Goal: Transaction & Acquisition: Purchase product/service

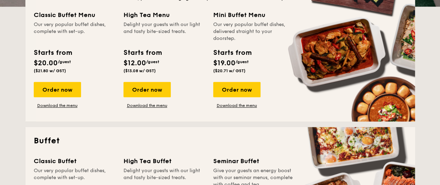
scroll to position [163, 0]
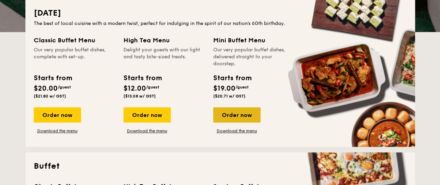
click at [231, 115] on div "Order now" at bounding box center [236, 115] width 47 height 15
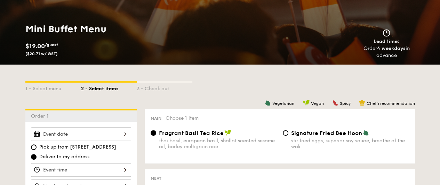
scroll to position [111, 0]
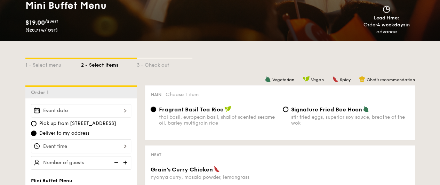
click at [285, 106] on div "Signature Fried Bee Hoon stir fried eggs, superior soy sauce, breathe of the wok" at bounding box center [346, 116] width 132 height 20
click at [285, 109] on input "Signature Fried Bee Hoon stir fried eggs, superior soy sauce, breathe of the wok" at bounding box center [286, 110] width 6 height 6
radio input "true"
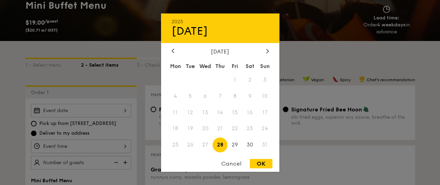
click at [125, 111] on div "2025 Aug [DATE] Tue Wed Thu Fri Sat Sun 1 2 3 4 5 6 7 8 9 10 11 12 13 14 15 16 …" at bounding box center [81, 111] width 100 height 14
click at [252, 144] on span "30" at bounding box center [249, 145] width 15 height 15
click at [265, 163] on div "OK" at bounding box center [261, 163] width 23 height 9
type input "[DATE]"
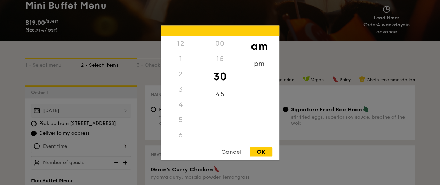
click at [117, 148] on div "12 1 2 3 4 5 6 7 8 9 10 11 00 15 30 45 am pm Cancel OK" at bounding box center [81, 147] width 100 height 14
drag, startPoint x: 200, startPoint y: 86, endPoint x: 198, endPoint y: 54, distance: 31.7
click at [198, 54] on div "12 1 2 3 4 5 6 7 8 9 10 11" at bounding box center [180, 89] width 39 height 106
click at [253, 65] on div "pm" at bounding box center [259, 66] width 39 height 20
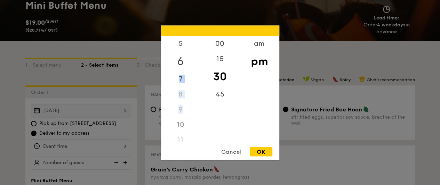
drag, startPoint x: 198, startPoint y: 104, endPoint x: 197, endPoint y: 56, distance: 48.4
click at [197, 56] on div "12 1 2 3 4 5 6 7 8 9 10 11" at bounding box center [180, 89] width 39 height 106
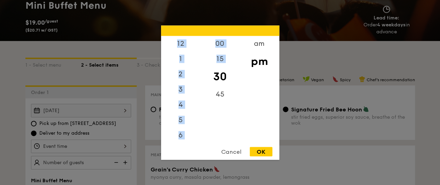
drag, startPoint x: 200, startPoint y: 82, endPoint x: 189, endPoint y: 52, distance: 32.8
click at [200, 32] on div "12 1 2 3 4 5 6 7 8 9 10 11 00 15 30 45 am pm Cancel OK" at bounding box center [220, 92] width 118 height 135
click at [182, 65] on div "1" at bounding box center [180, 61] width 39 height 20
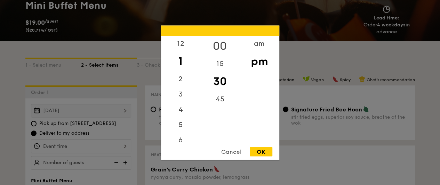
click at [223, 47] on div "00" at bounding box center [219, 46] width 39 height 20
click at [256, 151] on div "OK" at bounding box center [261, 151] width 23 height 9
type input "1:00PM"
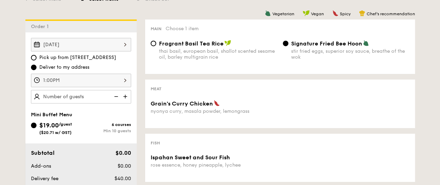
scroll to position [192, 0]
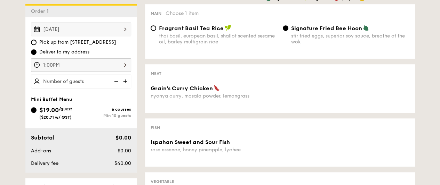
click at [126, 81] on img at bounding box center [126, 81] width 10 height 13
type input "15 guests"
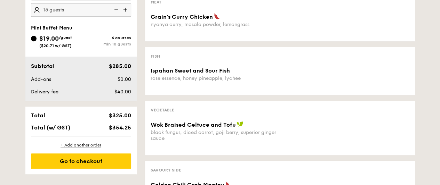
scroll to position [304, 0]
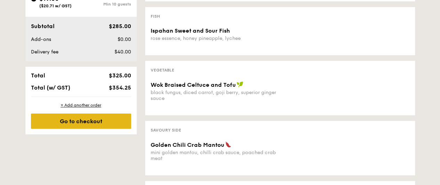
click at [83, 121] on div "Go to checkout" at bounding box center [81, 121] width 100 height 15
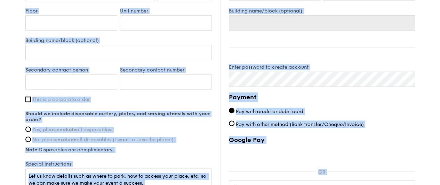
scroll to position [543, 0]
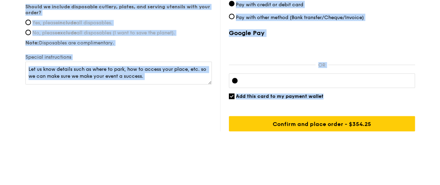
drag, startPoint x: 51, startPoint y: 13, endPoint x: 397, endPoint y: 158, distance: 374.9
copy div "1 - Select menu 2 - Select items 3 - Check out Mini Buffet Menu $19 /guest ($20…"
click at [387, 105] on div "Google Pay OR Add this card to my payment wallet Confirm and place order - $354…" at bounding box center [322, 80] width 186 height 102
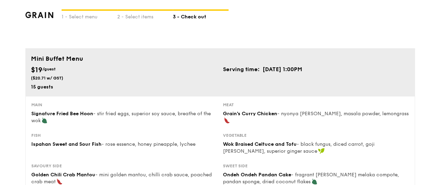
scroll to position [0, 0]
